Goal: Information Seeking & Learning: Find specific page/section

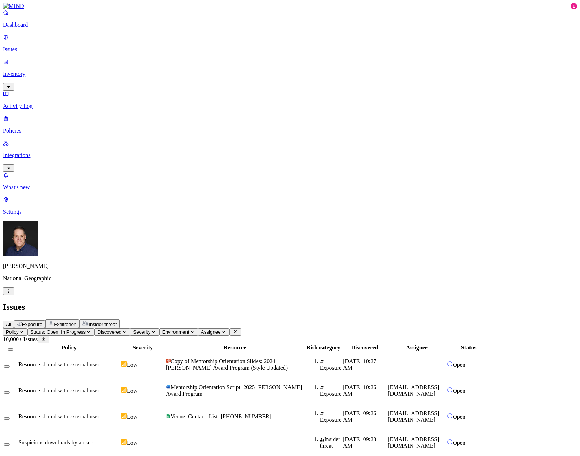
click at [31, 71] on p "Inventory" at bounding box center [290, 74] width 574 height 7
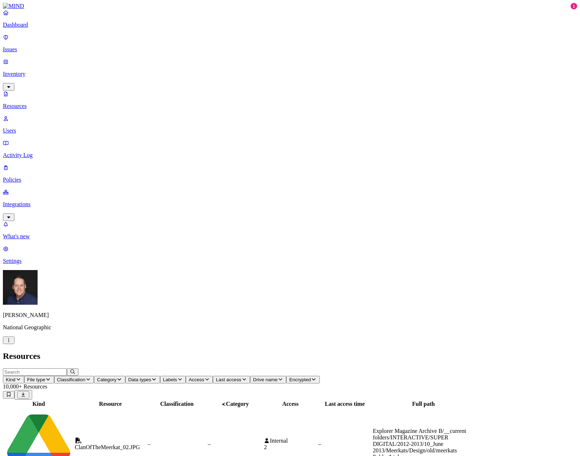
click at [34, 127] on p "Users" at bounding box center [290, 130] width 574 height 7
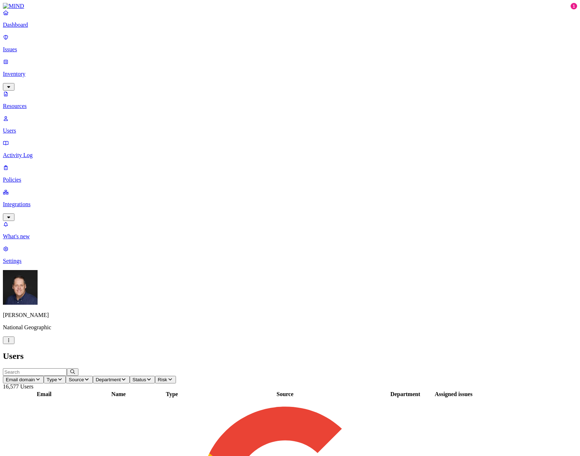
click at [67, 368] on input "text" at bounding box center [35, 372] width 64 height 8
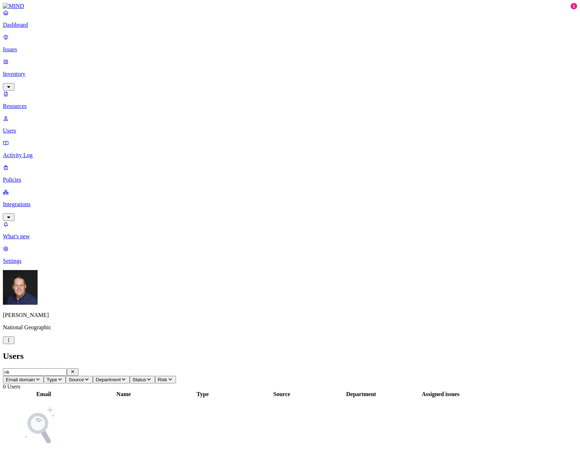
type input "n"
type input "g"
type input "v"
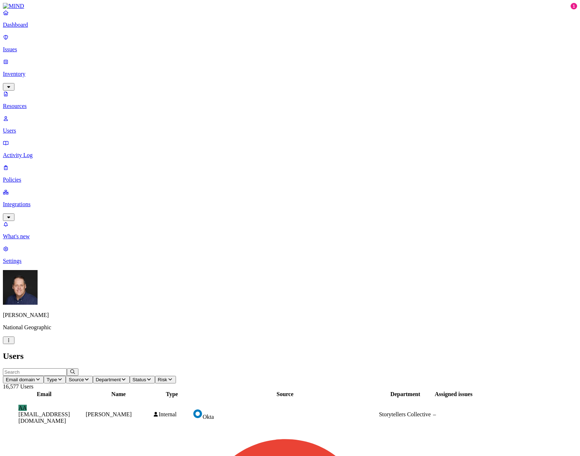
click at [126, 377] on icon "button" at bounding box center [124, 379] width 6 height 5
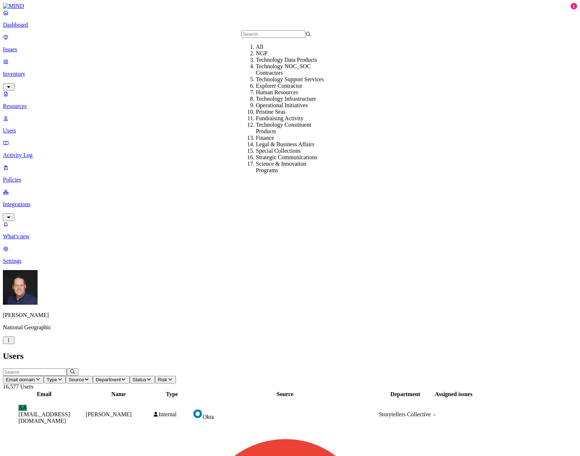
click at [297, 102] on div "Technology Infrastructure" at bounding box center [291, 99] width 70 height 7
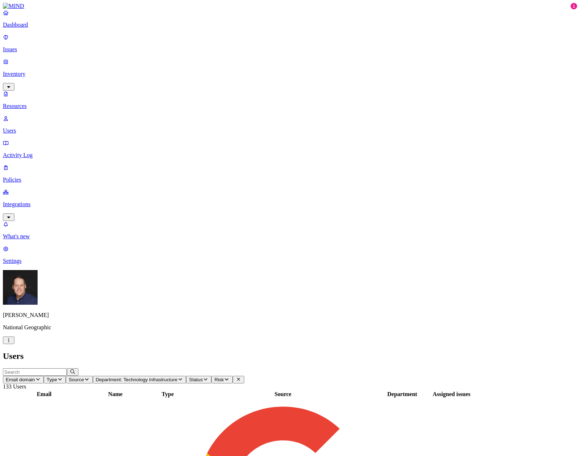
click at [31, 152] on p "Activity Log" at bounding box center [290, 155] width 574 height 7
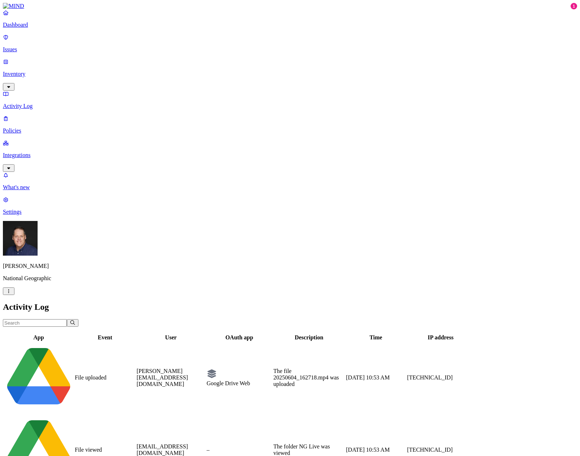
click at [67, 319] on input "text" at bounding box center [35, 323] width 64 height 8
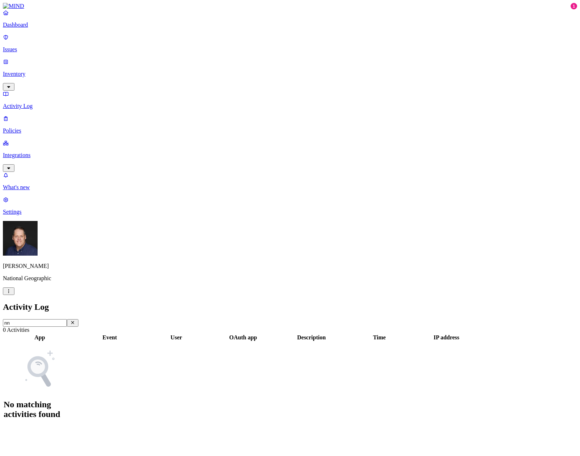
type input "n"
type input "m"
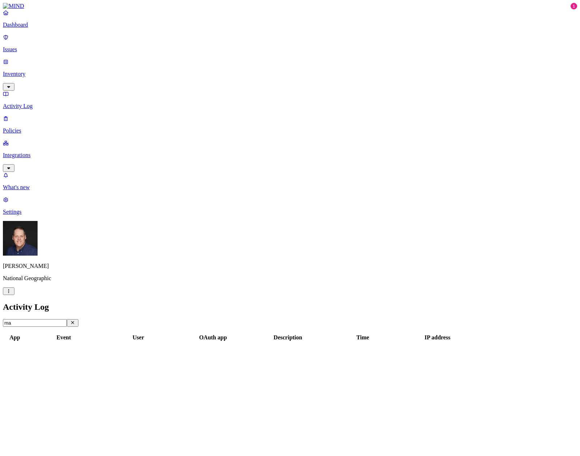
type input "m"
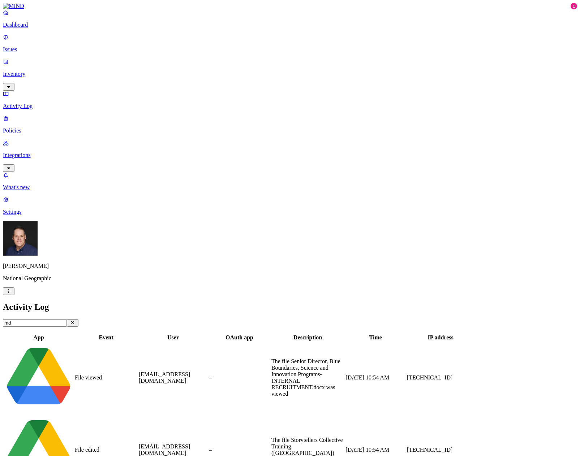
type input "mde"
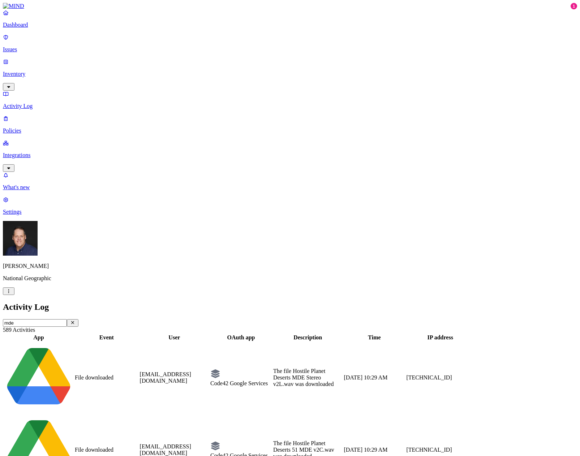
click at [75, 320] on icon "button" at bounding box center [73, 322] width 6 height 5
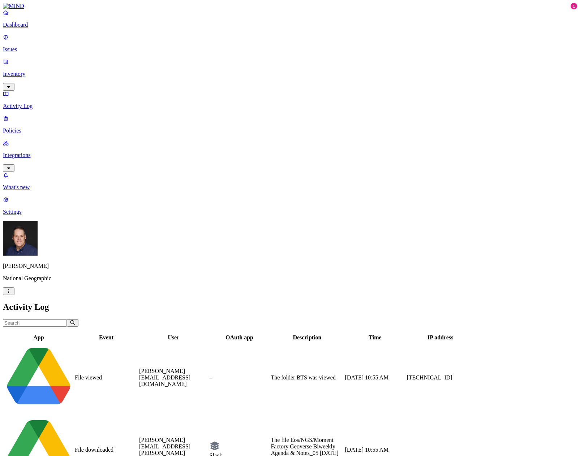
click at [27, 71] on p "Inventory" at bounding box center [290, 74] width 574 height 7
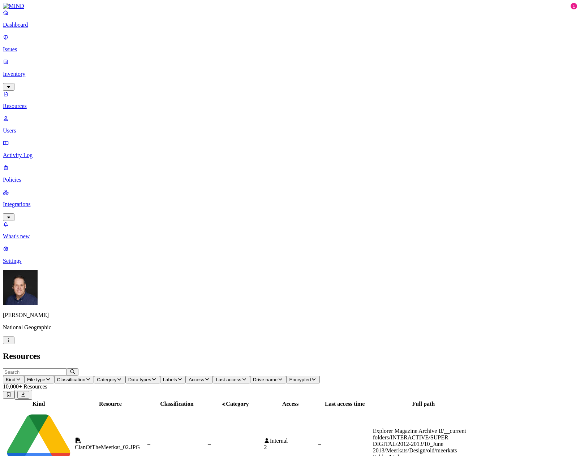
click at [27, 177] on p "Policies" at bounding box center [290, 180] width 574 height 7
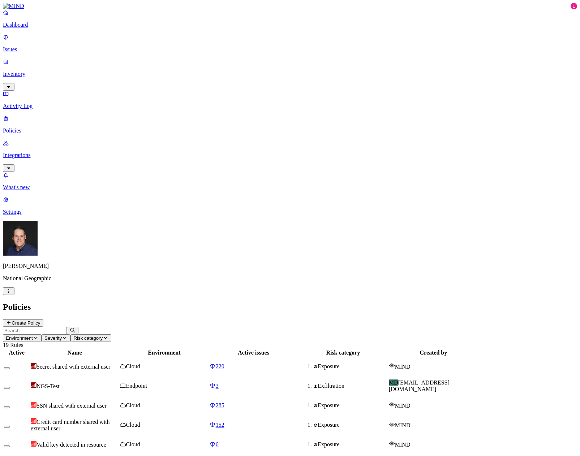
click at [44, 152] on p "Integrations" at bounding box center [290, 155] width 574 height 7
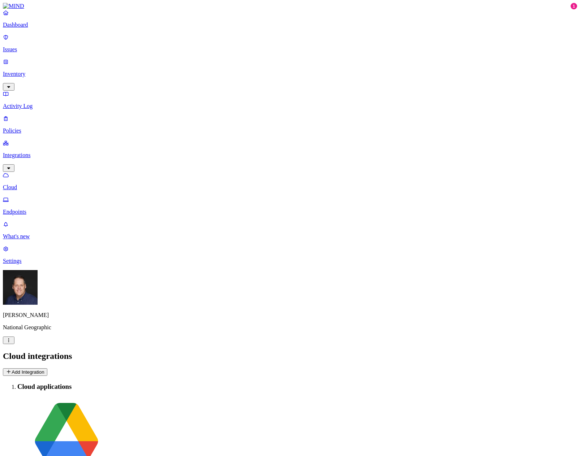
click at [31, 209] on p "Endpoints" at bounding box center [290, 212] width 574 height 7
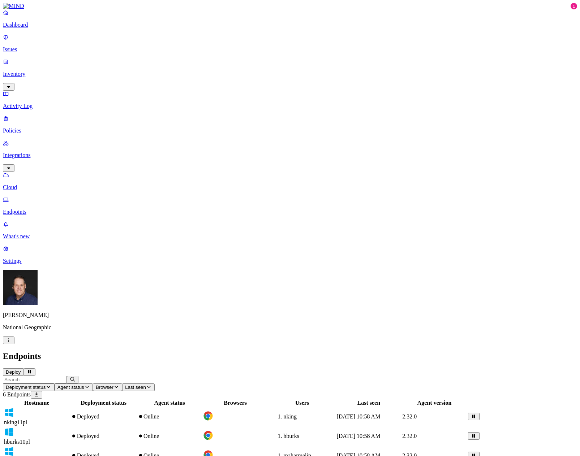
click at [36, 71] on p "Inventory" at bounding box center [290, 74] width 574 height 7
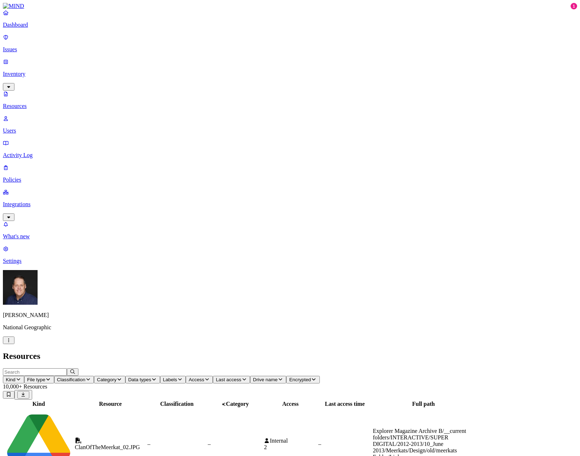
click at [33, 103] on p "Resources" at bounding box center [290, 106] width 574 height 7
click at [204, 377] on span "Access" at bounding box center [197, 379] width 16 height 5
click at [355, 40] on button "button" at bounding box center [358, 41] width 6 height 2
click at [343, 351] on h2 "Resources" at bounding box center [290, 356] width 574 height 10
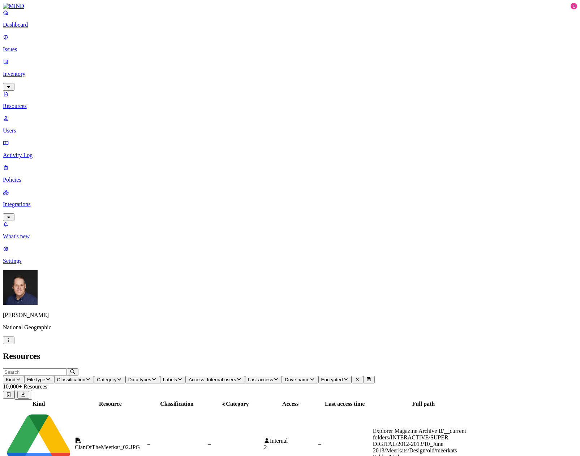
click at [52, 240] on p "What's new" at bounding box center [290, 236] width 574 height 7
click at [31, 127] on p "Users" at bounding box center [290, 130] width 574 height 7
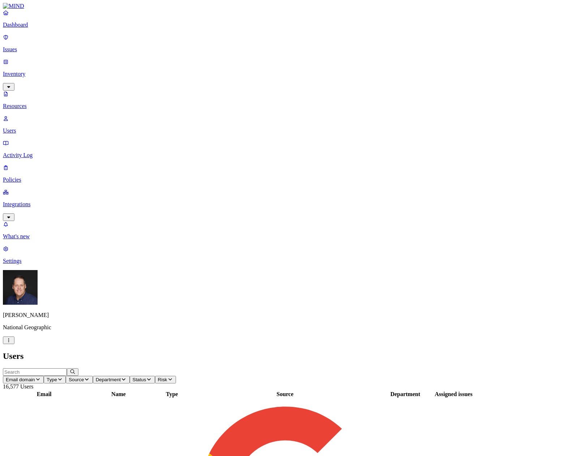
click at [67, 368] on input "text" at bounding box center [35, 372] width 64 height 8
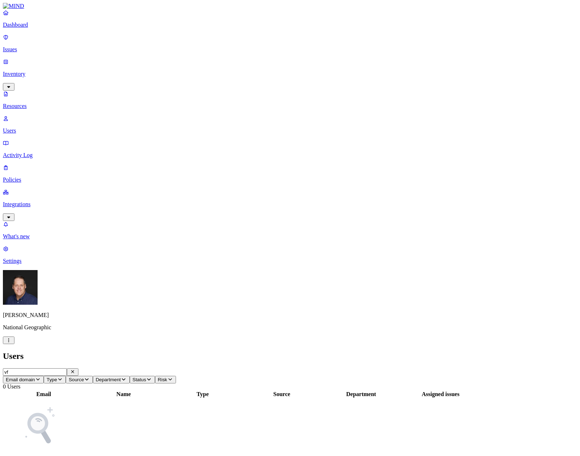
type input "v"
type input "n"
type input "g"
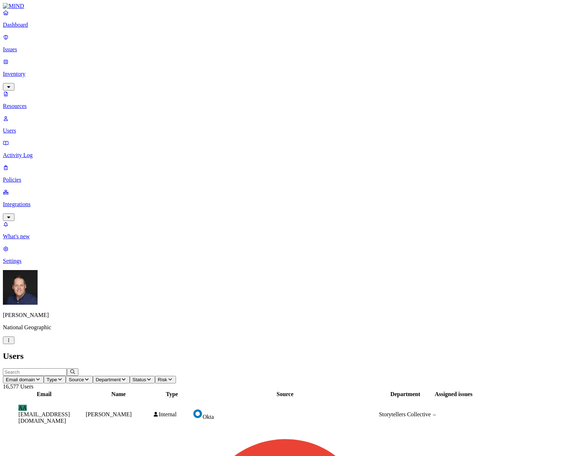
click at [32, 167] on nav "Dashboard Issues Inventory Resources Users Activity Log Policies Integrations W…" at bounding box center [290, 136] width 574 height 255
click at [67, 368] on input "text" at bounding box center [35, 372] width 64 height 8
type input "ar"
click at [48, 103] on p "Resources" at bounding box center [290, 106] width 574 height 7
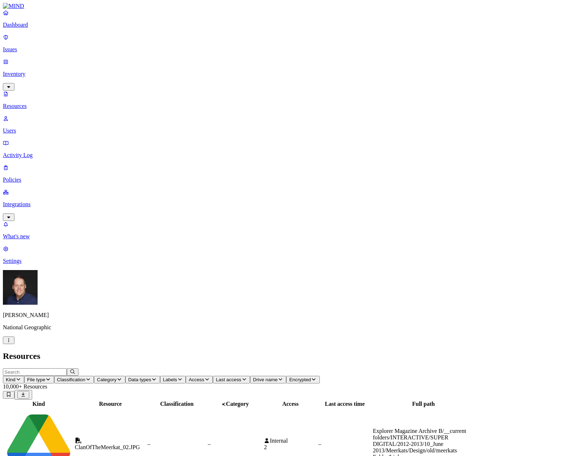
click at [67, 368] on input "text" at bounding box center [35, 372] width 64 height 8
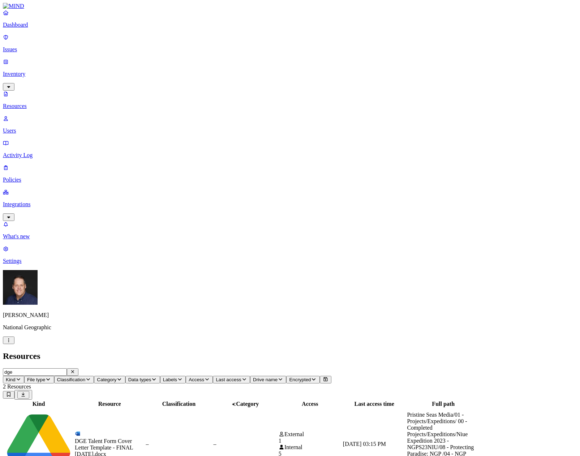
type input "dge"
click at [12, 392] on icon at bounding box center [9, 394] width 6 height 5
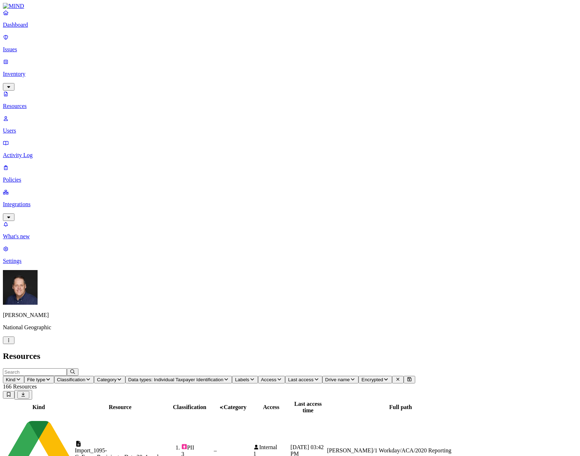
click at [229, 377] on icon "button" at bounding box center [226, 379] width 6 height 5
click at [311, 351] on h2 "Resources" at bounding box center [290, 356] width 574 height 10
click at [116, 377] on span "Category" at bounding box center [107, 379] width 20 height 5
click at [94, 376] on button "Classification" at bounding box center [74, 380] width 40 height 8
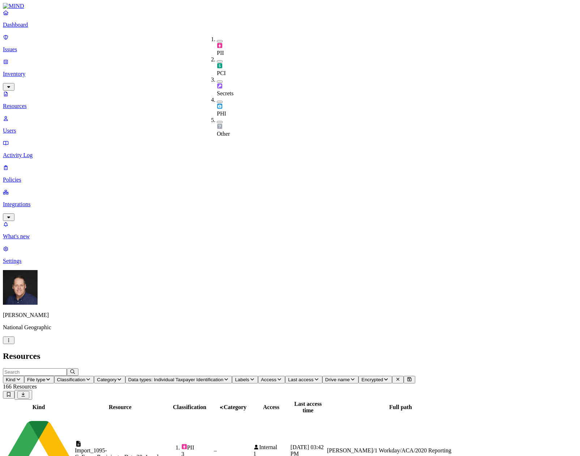
click at [54, 376] on button "File type" at bounding box center [39, 380] width 30 height 8
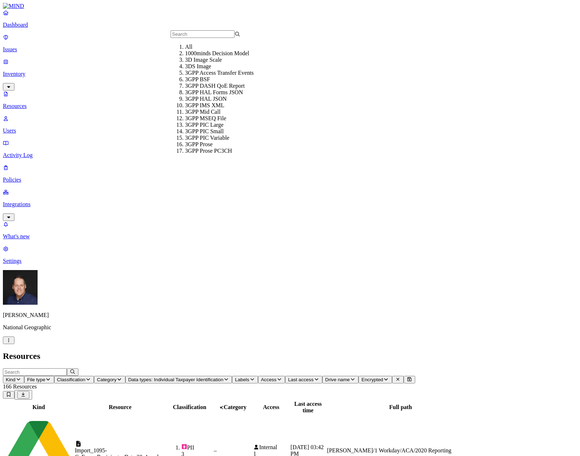
click at [21, 377] on icon "button" at bounding box center [19, 379] width 6 height 5
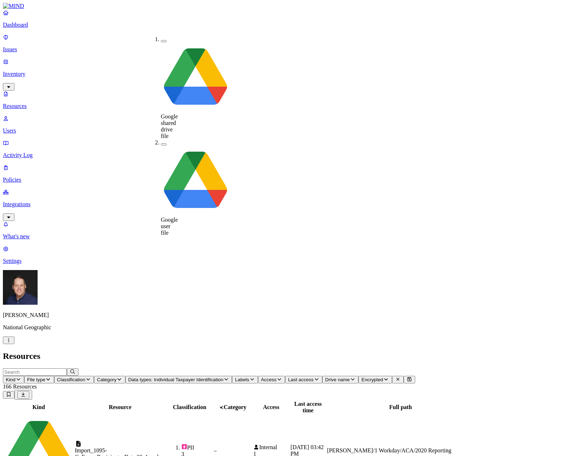
click at [350, 377] on span "Drive name" at bounding box center [337, 379] width 25 height 5
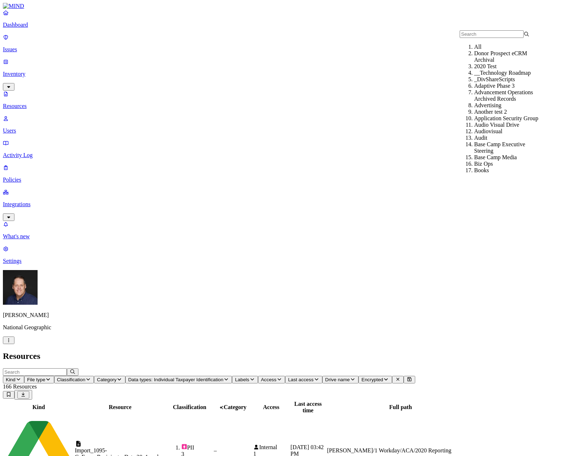
click at [319, 377] on icon "button" at bounding box center [316, 379] width 6 height 5
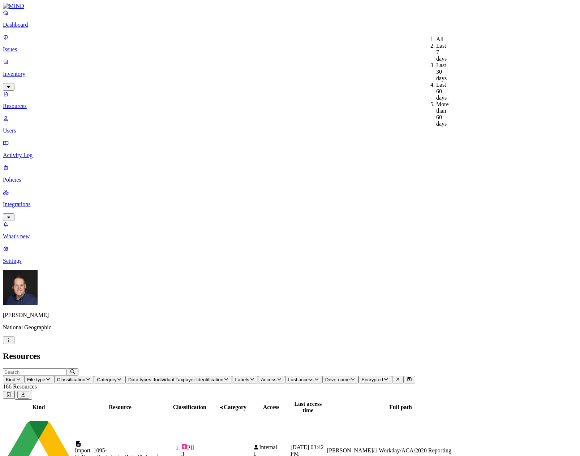
click at [276, 377] on span "Access" at bounding box center [269, 379] width 16 height 5
click at [407, 144] on button "button" at bounding box center [410, 145] width 6 height 2
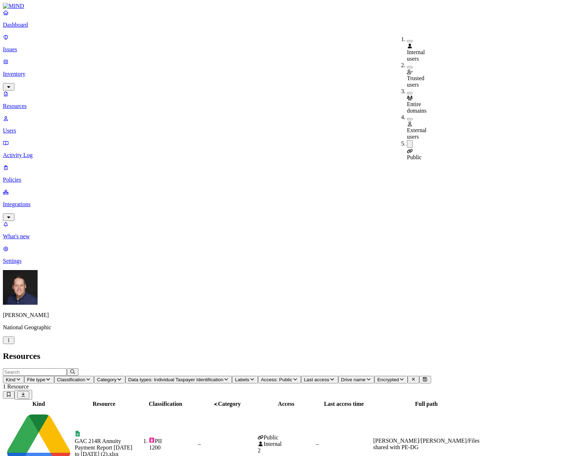
click at [133, 438] on div "GAC 214R Annuity Payment Report [DATE] to [DATE] (2).xlsx" at bounding box center [104, 448] width 58 height 20
drag, startPoint x: 419, startPoint y: 27, endPoint x: 394, endPoint y: 25, distance: 25.0
copy h3 "GAC 214R"
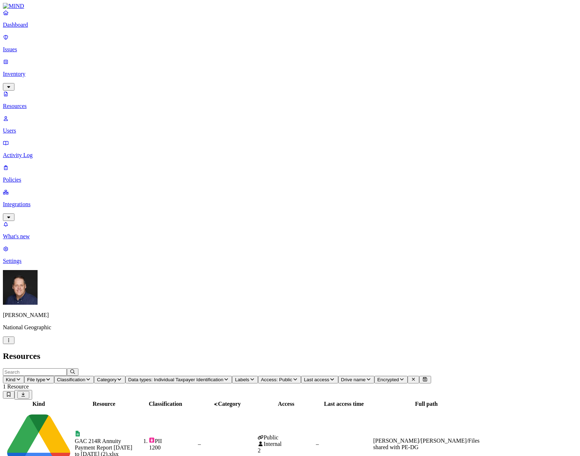
click at [33, 46] on p "Issues" at bounding box center [290, 49] width 574 height 7
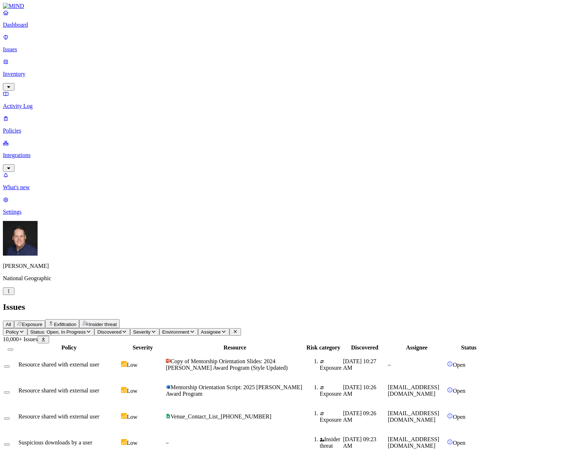
click at [42, 322] on span "Exposure" at bounding box center [32, 324] width 20 height 5
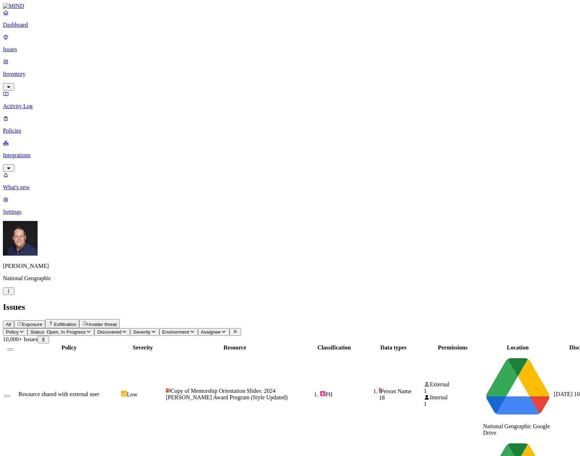
click at [42, 322] on span "Exposure" at bounding box center [32, 324] width 20 height 5
click at [150, 329] on span "Severity" at bounding box center [141, 331] width 17 height 5
click at [232, 61] on div "Critical" at bounding box center [232, 68] width 0 height 14
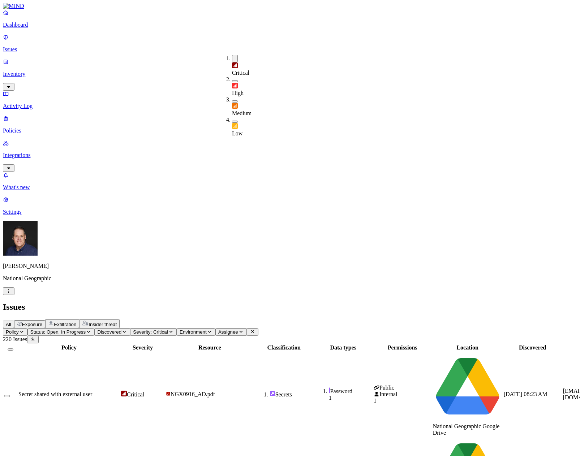
click at [351, 319] on div "All Exposure Exfiltration Insider threat" at bounding box center [290, 323] width 574 height 9
